Goal: Task Accomplishment & Management: Complete application form

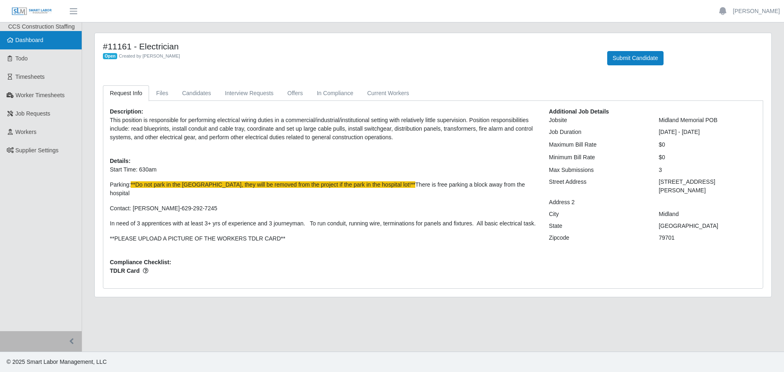
click at [16, 45] on link "Dashboard" at bounding box center [41, 40] width 82 height 18
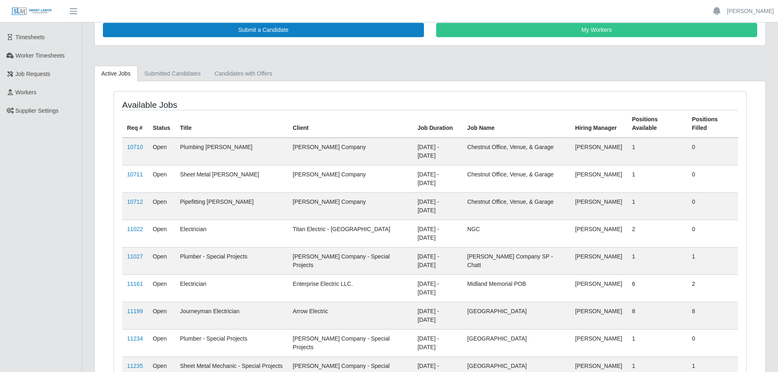
scroll to position [74, 0]
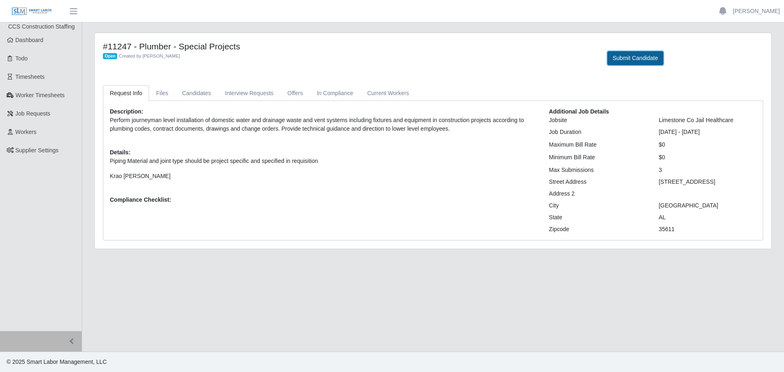
click at [630, 52] on button "Submit Candidate" at bounding box center [635, 58] width 56 height 14
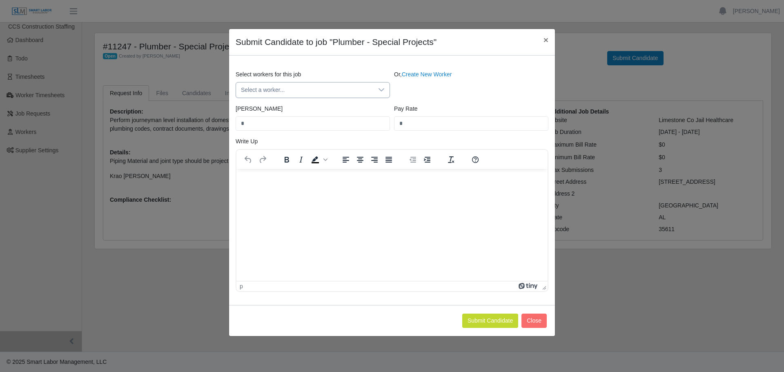
click at [312, 91] on span "Select a worker..." at bounding box center [304, 89] width 137 height 15
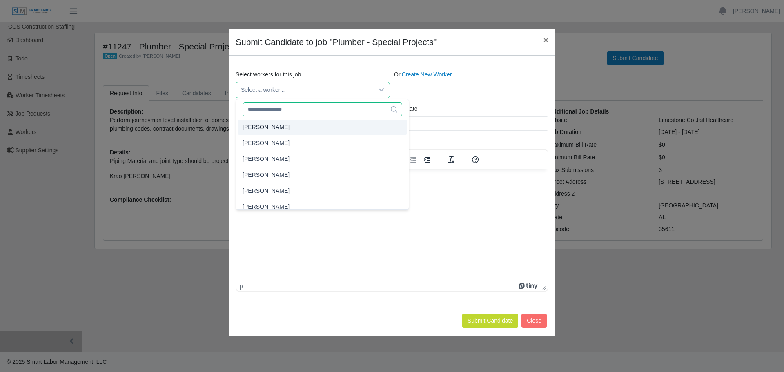
click at [262, 112] on input "text" at bounding box center [323, 109] width 160 height 14
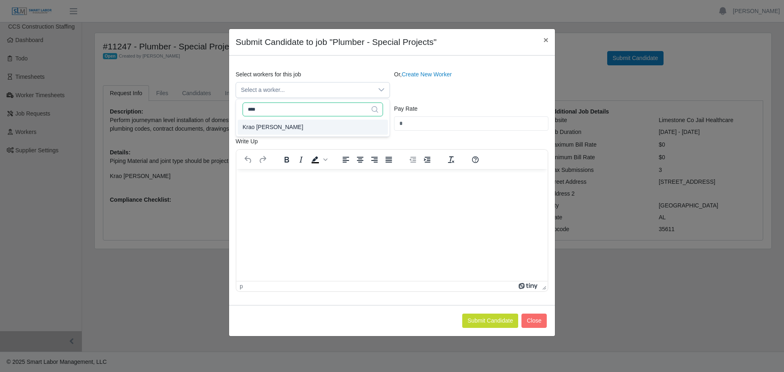
type input "****"
type input "**"
click at [254, 126] on span "Krao [PERSON_NAME]" at bounding box center [273, 127] width 61 height 9
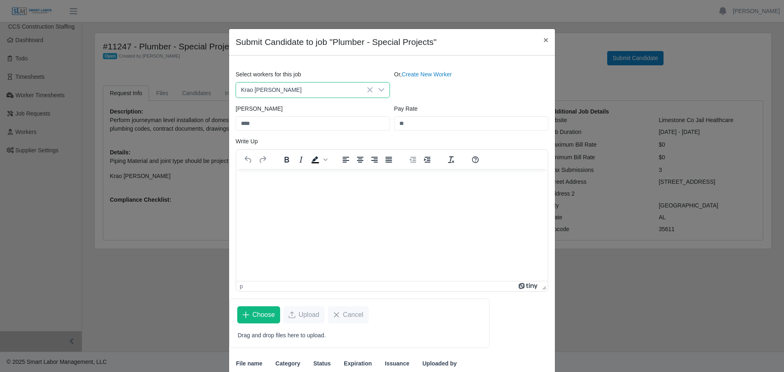
click at [262, 184] on p "Rich Text Area. Press ALT-0 for help." at bounding box center [392, 179] width 298 height 9
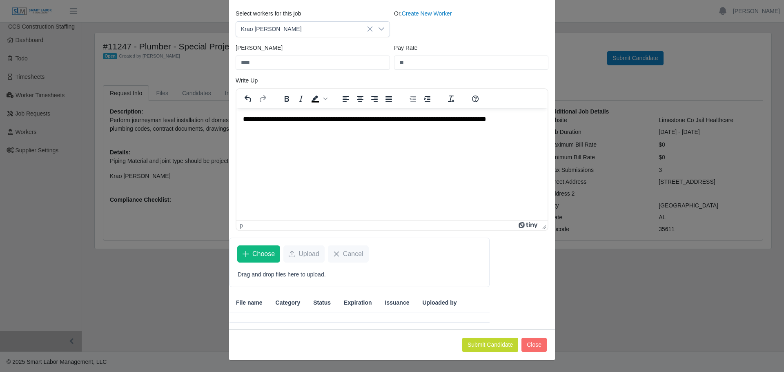
click at [479, 336] on div "Submit Candidate Close" at bounding box center [392, 344] width 326 height 31
click at [476, 342] on button "Submit Candidate" at bounding box center [490, 345] width 56 height 14
